Goal: Check status: Check status

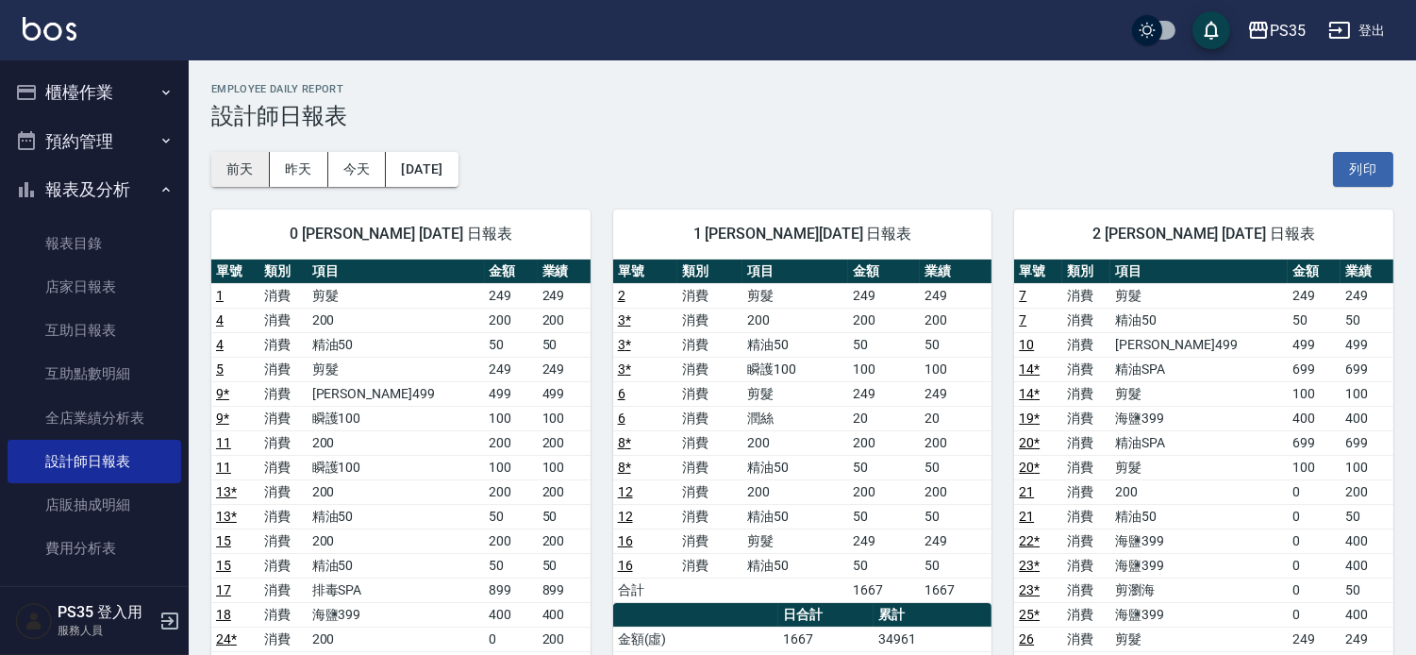
click at [239, 158] on button "前天" at bounding box center [240, 169] width 58 height 35
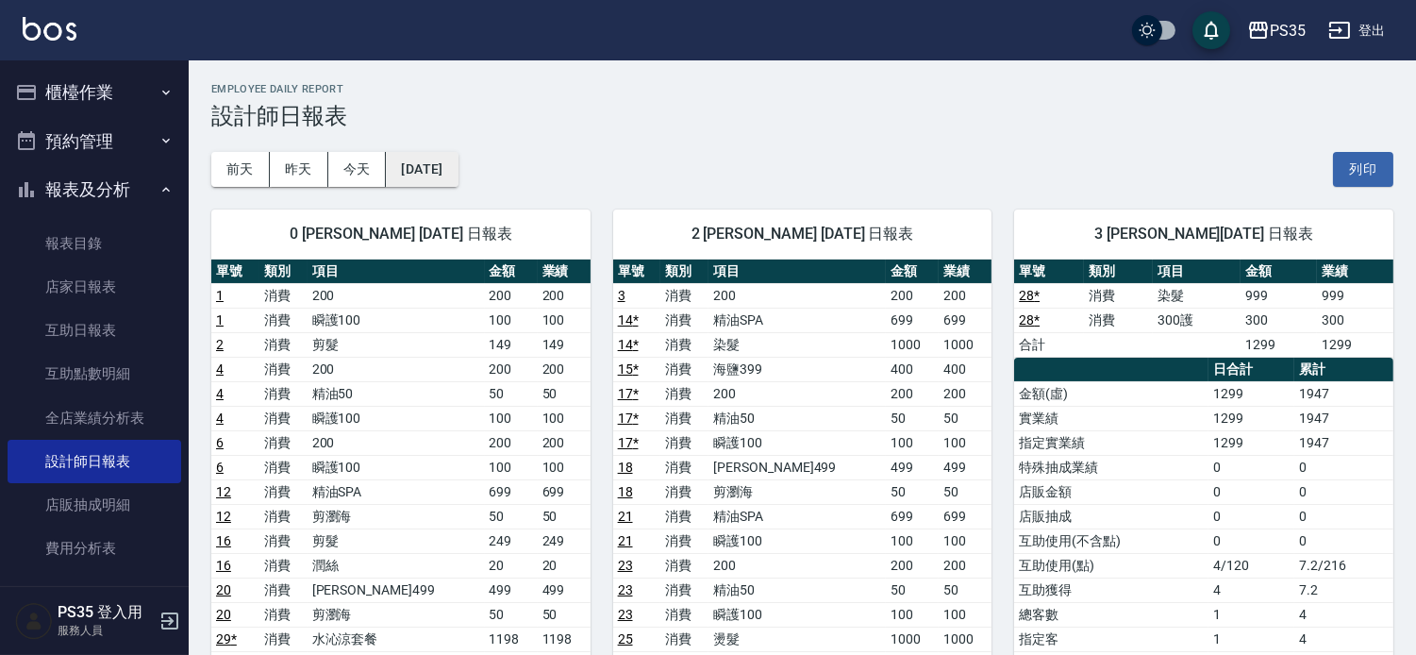
click at [448, 166] on button "[DATE]" at bounding box center [422, 169] width 72 height 35
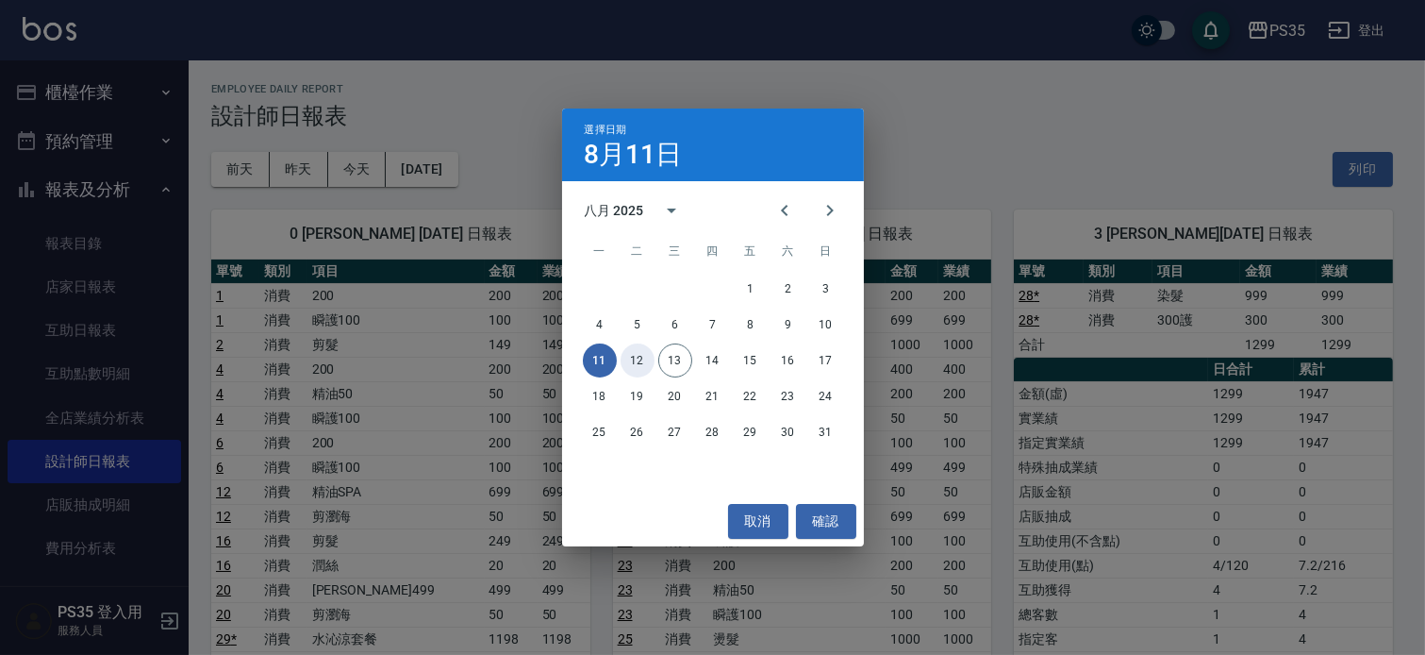
click at [623, 356] on button "12" at bounding box center [638, 360] width 34 height 34
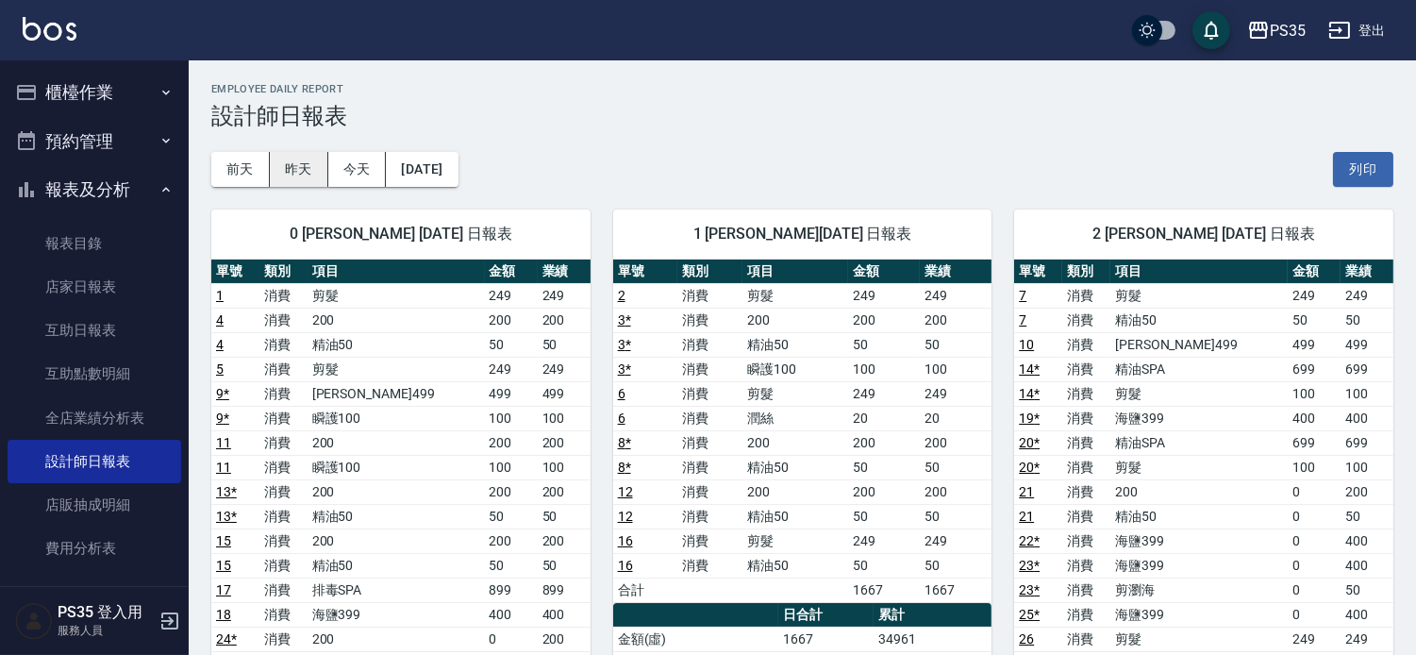
click at [297, 172] on button "昨天" at bounding box center [299, 169] width 58 height 35
click at [239, 172] on button "前天" at bounding box center [240, 169] width 58 height 35
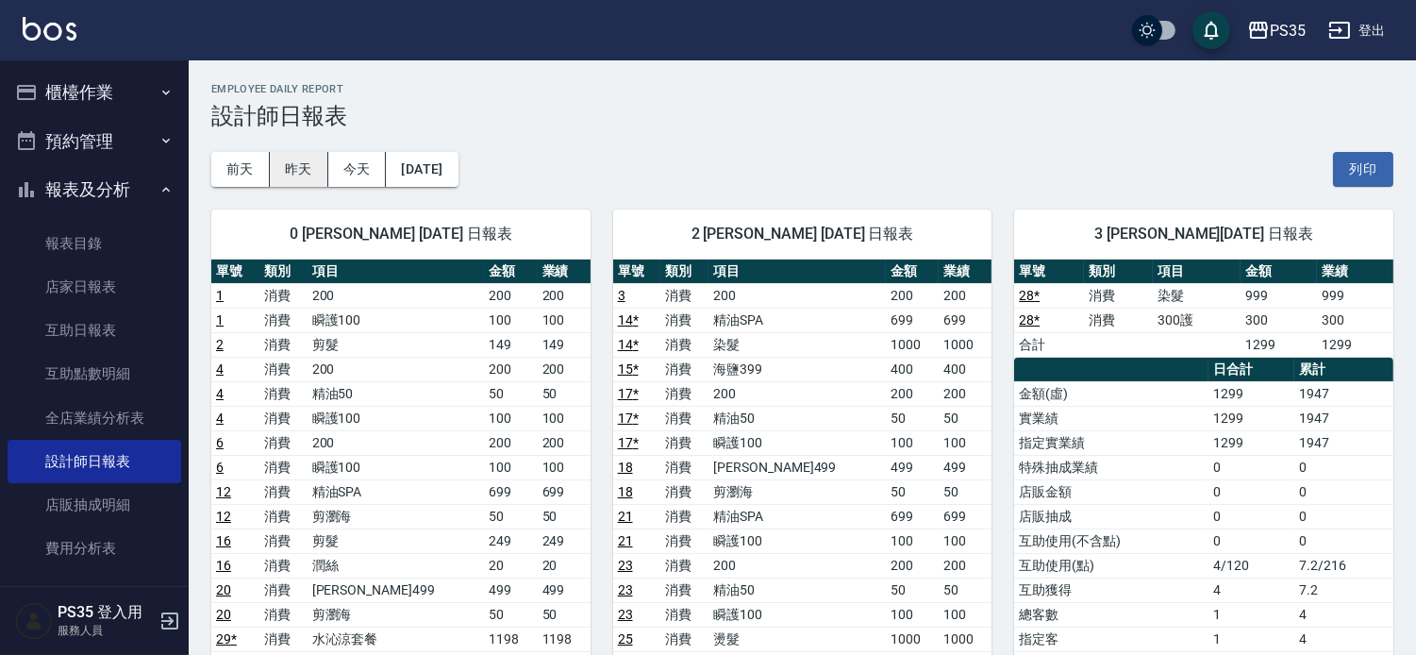
click at [307, 167] on button "昨天" at bounding box center [299, 169] width 58 height 35
